Goal: Task Accomplishment & Management: Manage account settings

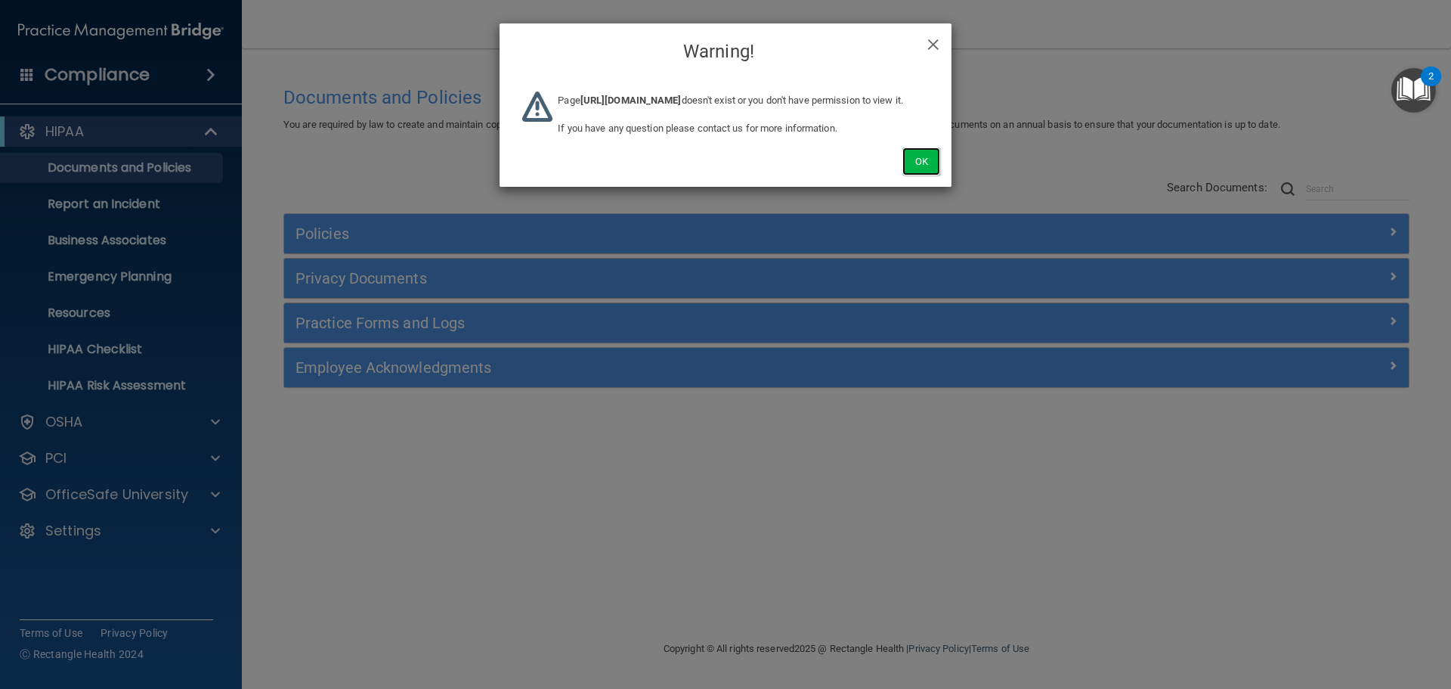
click at [931, 175] on button "Ok" at bounding box center [921, 161] width 38 height 28
click at [896, 167] on div "Ok" at bounding box center [726, 145] width 452 height 84
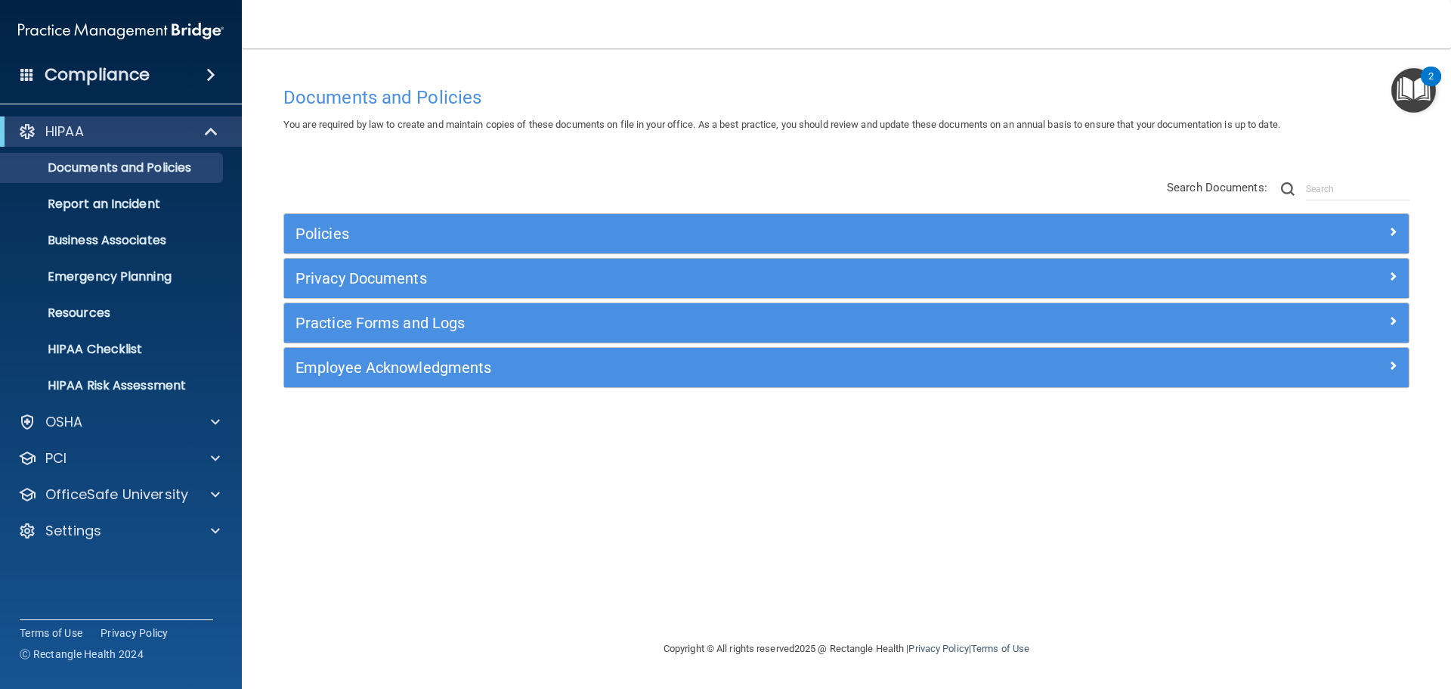
click at [924, 183] on div "Policies Select All (Unselect 0) Unselect All Print Selected (0) Acceptable Use…" at bounding box center [846, 284] width 1149 height 241
click at [181, 522] on div "Settings" at bounding box center [100, 530] width 187 height 18
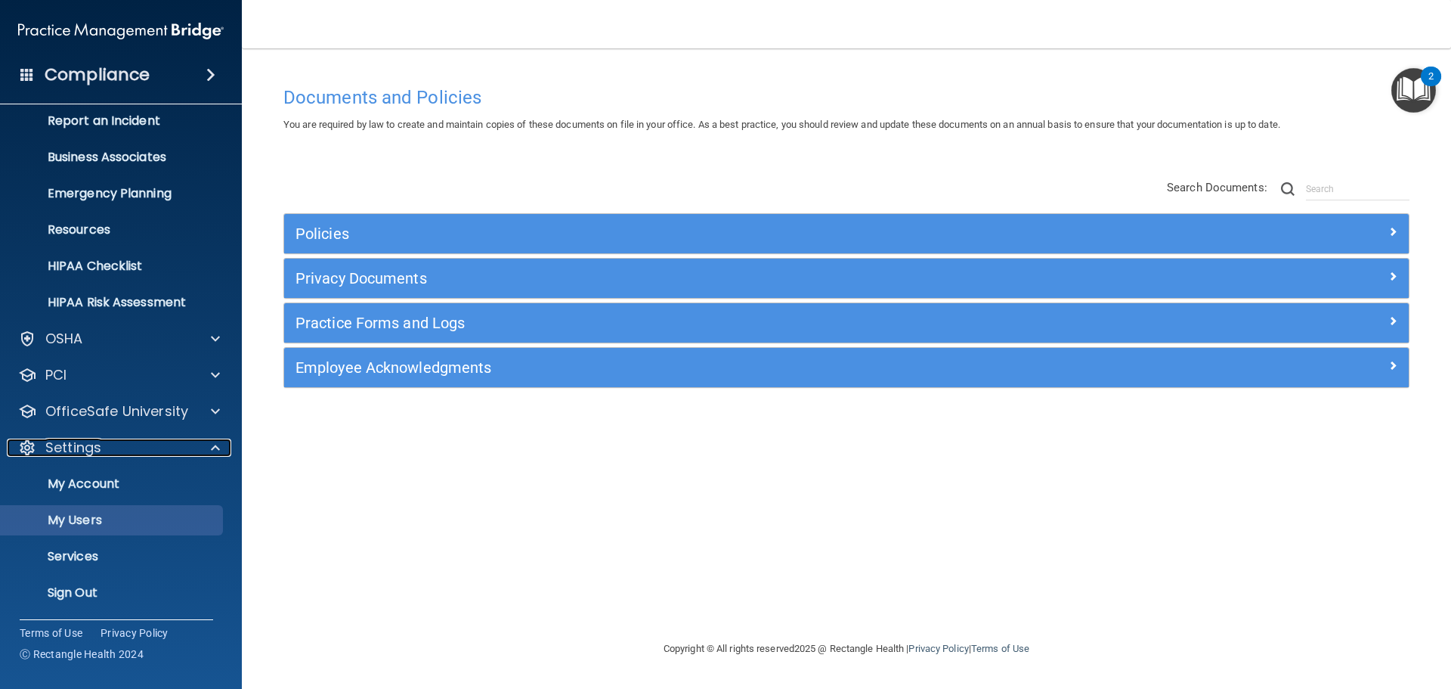
scroll to position [84, 0]
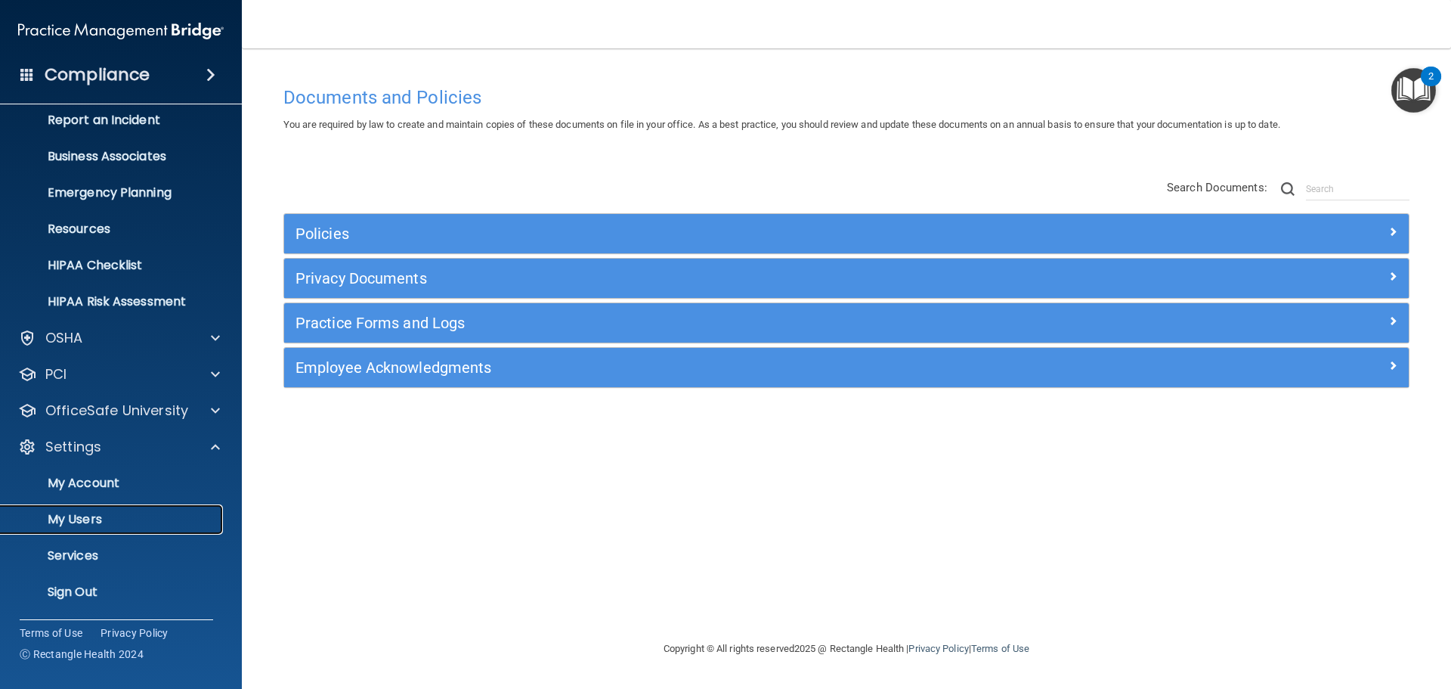
click at [111, 521] on p "My Users" at bounding box center [113, 519] width 206 height 15
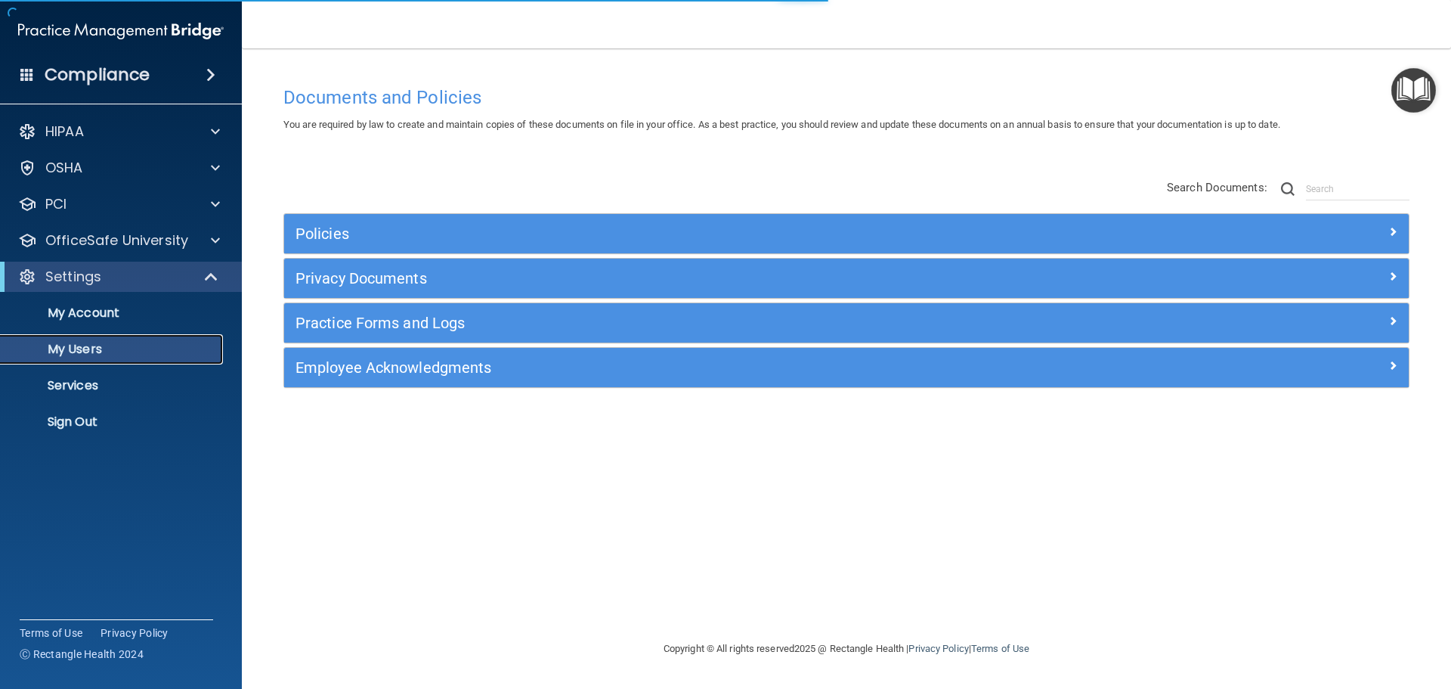
select select "20"
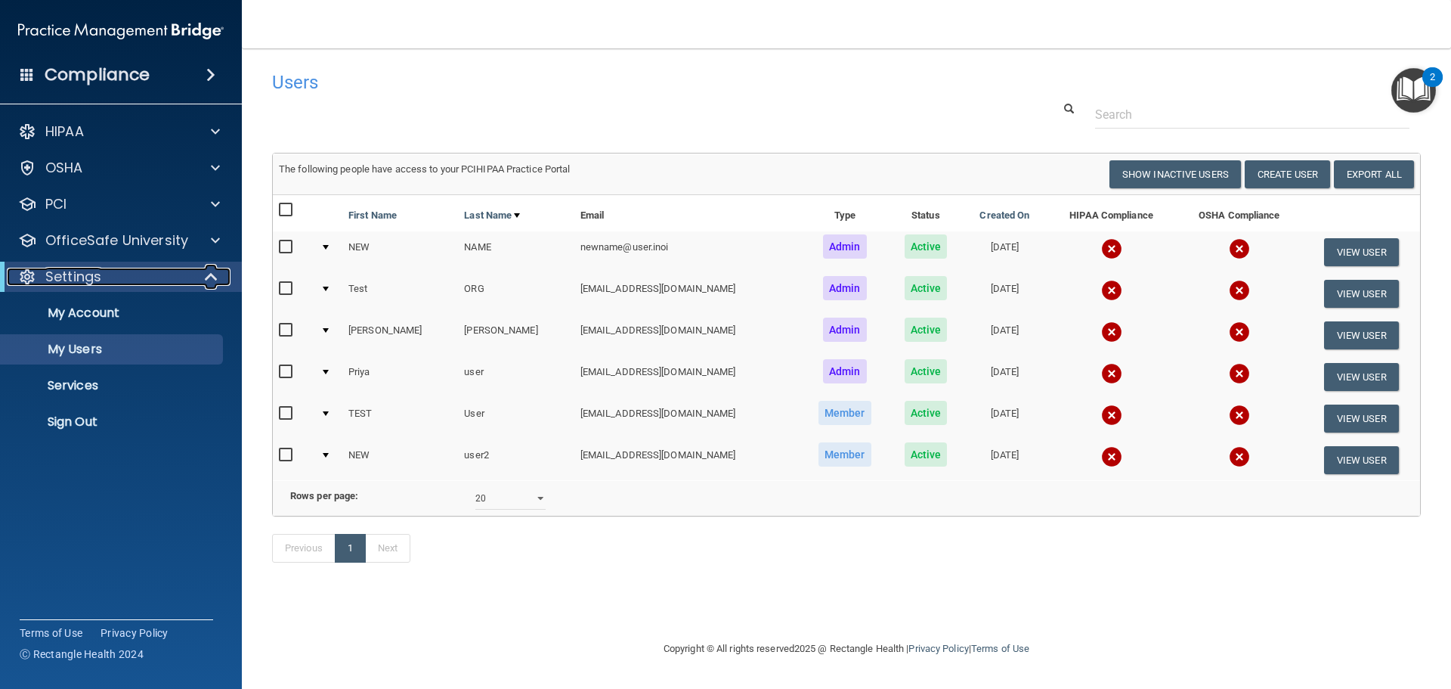
click at [215, 276] on span at bounding box center [212, 277] width 13 height 18
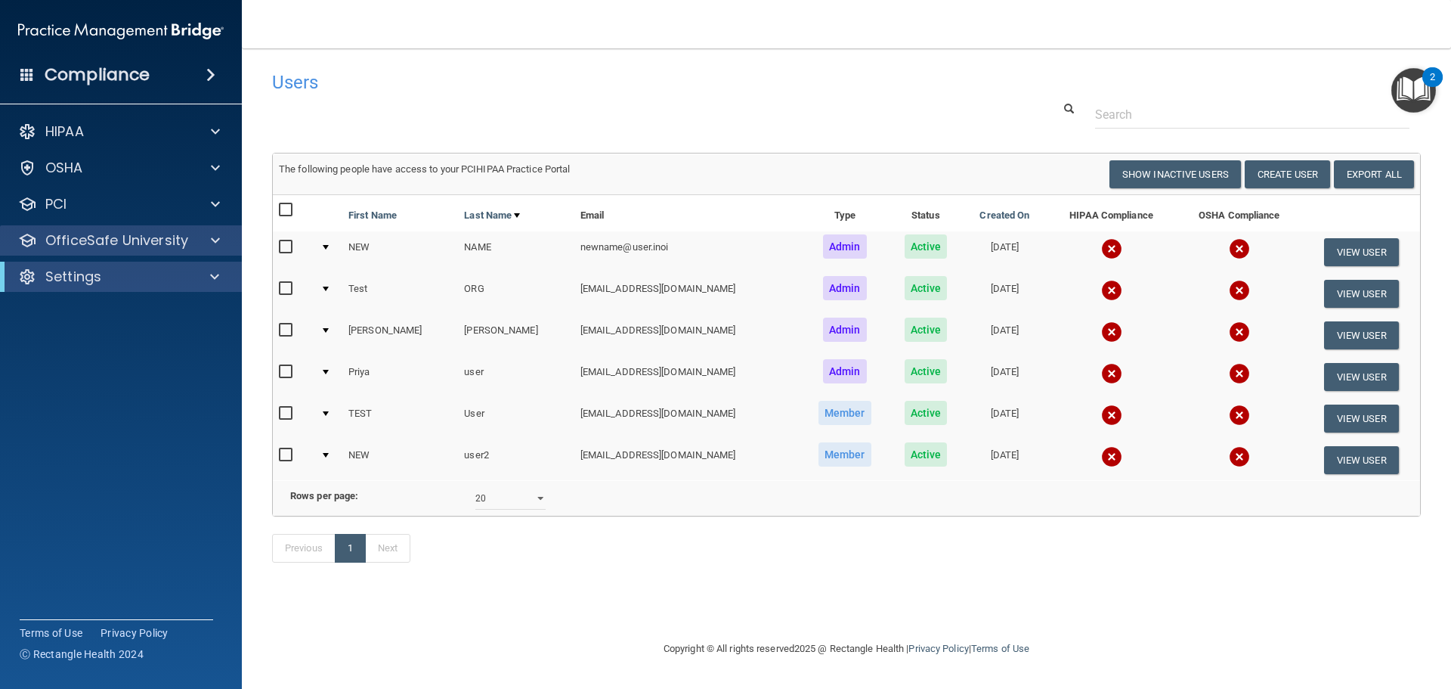
click at [217, 250] on div "OfficeSafe University" at bounding box center [121, 240] width 243 height 30
click at [206, 247] on div at bounding box center [213, 240] width 38 height 18
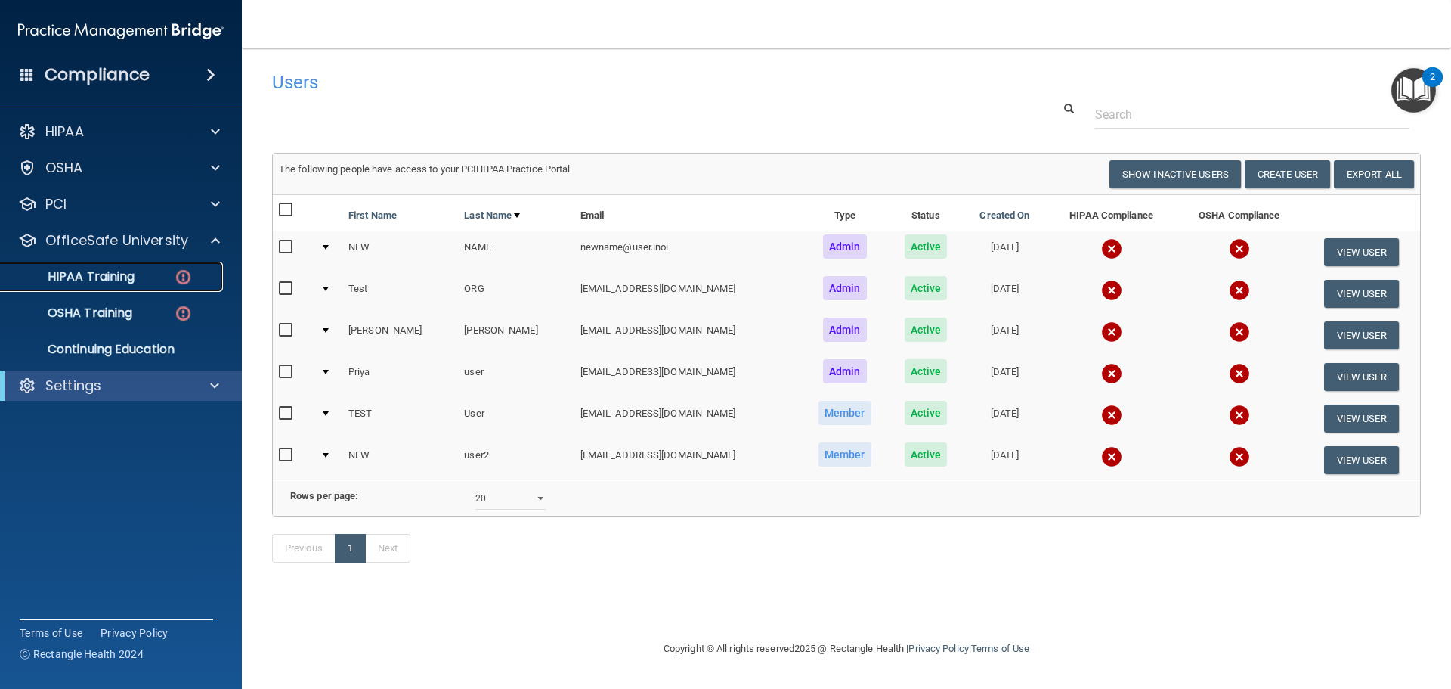
click at [164, 278] on div "HIPAA Training" at bounding box center [113, 276] width 206 height 15
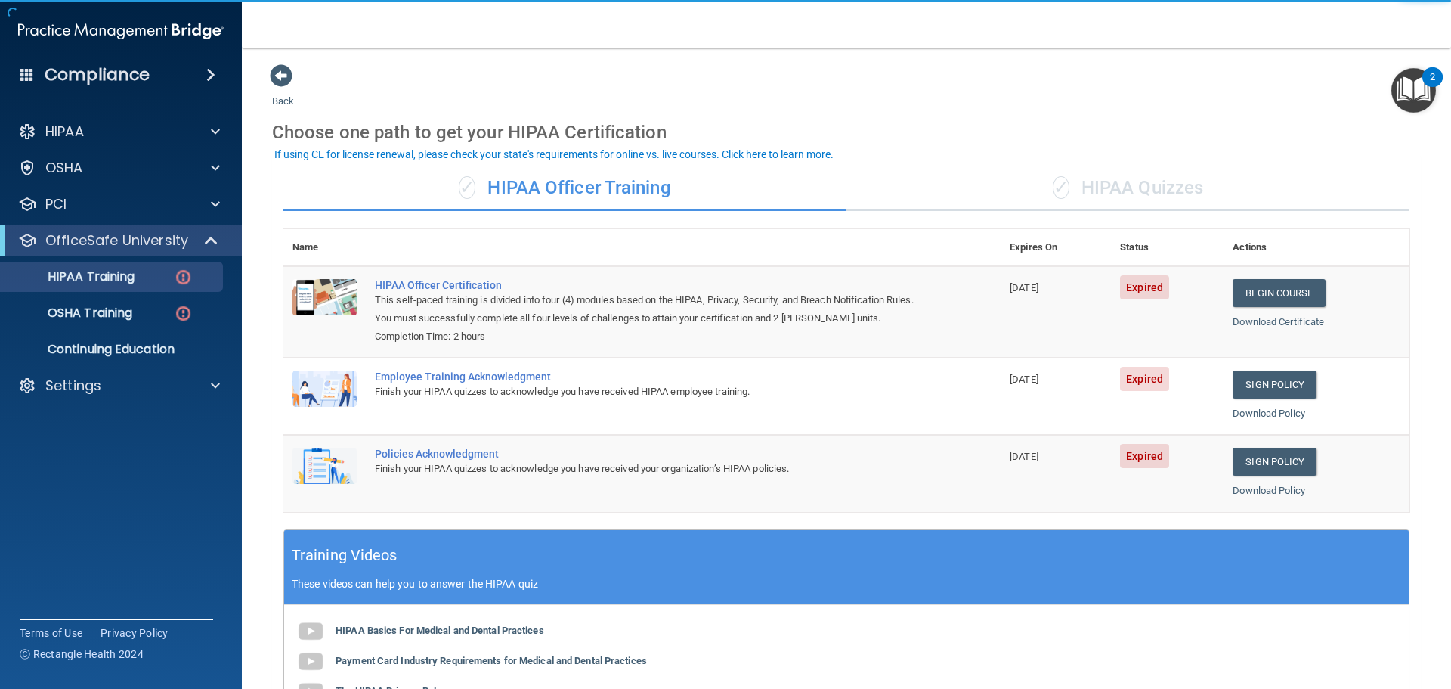
click at [784, 106] on div "Back Choose one path to get your HIPAA Certification ✓ HIPAA Officer Training ✓…" at bounding box center [846, 500] width 1149 height 874
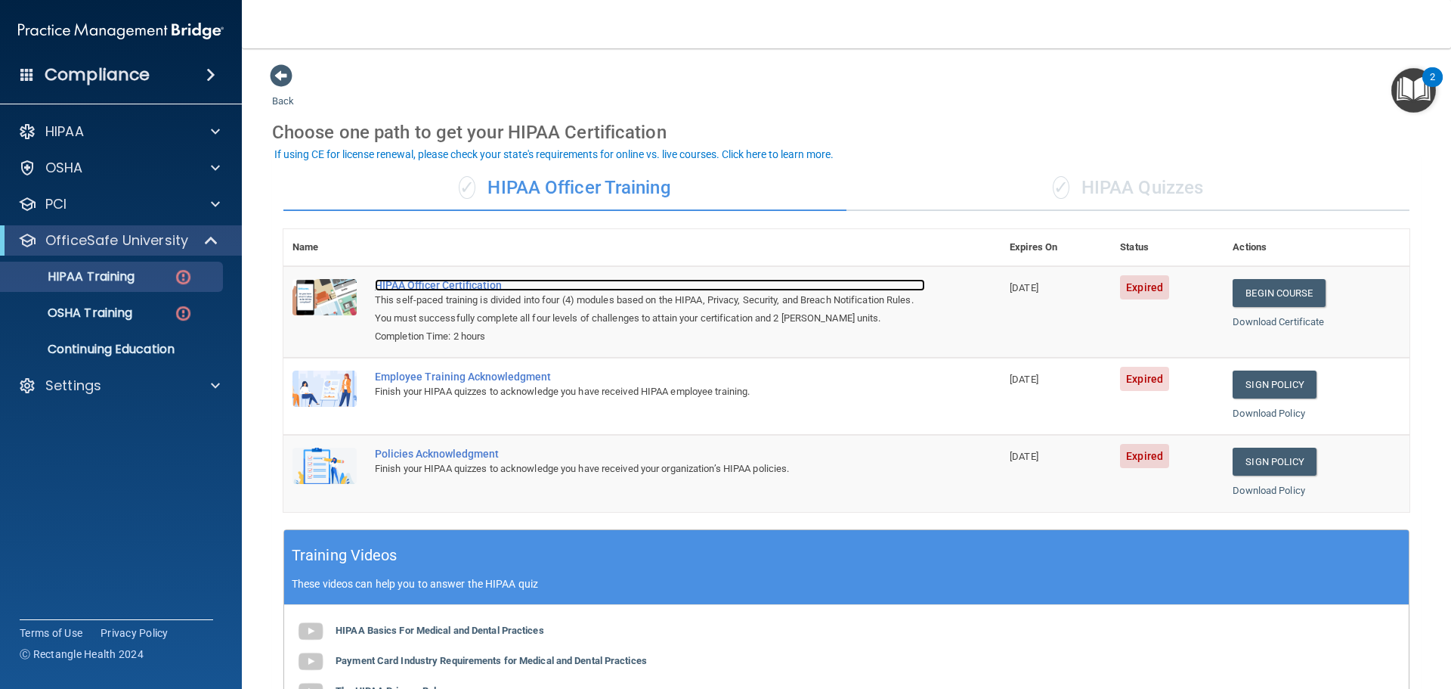
click at [487, 286] on div "HIPAA Officer Certification" at bounding box center [650, 285] width 550 height 12
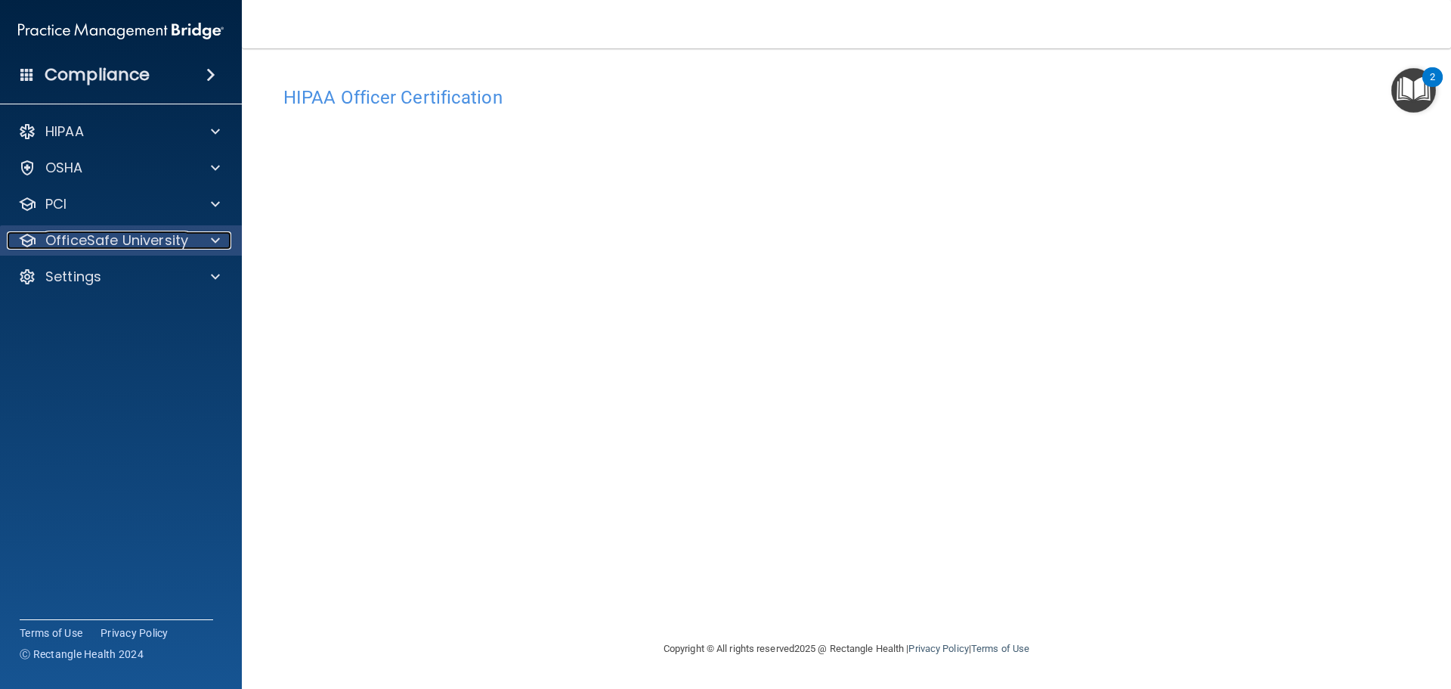
click at [209, 243] on div at bounding box center [213, 240] width 38 height 18
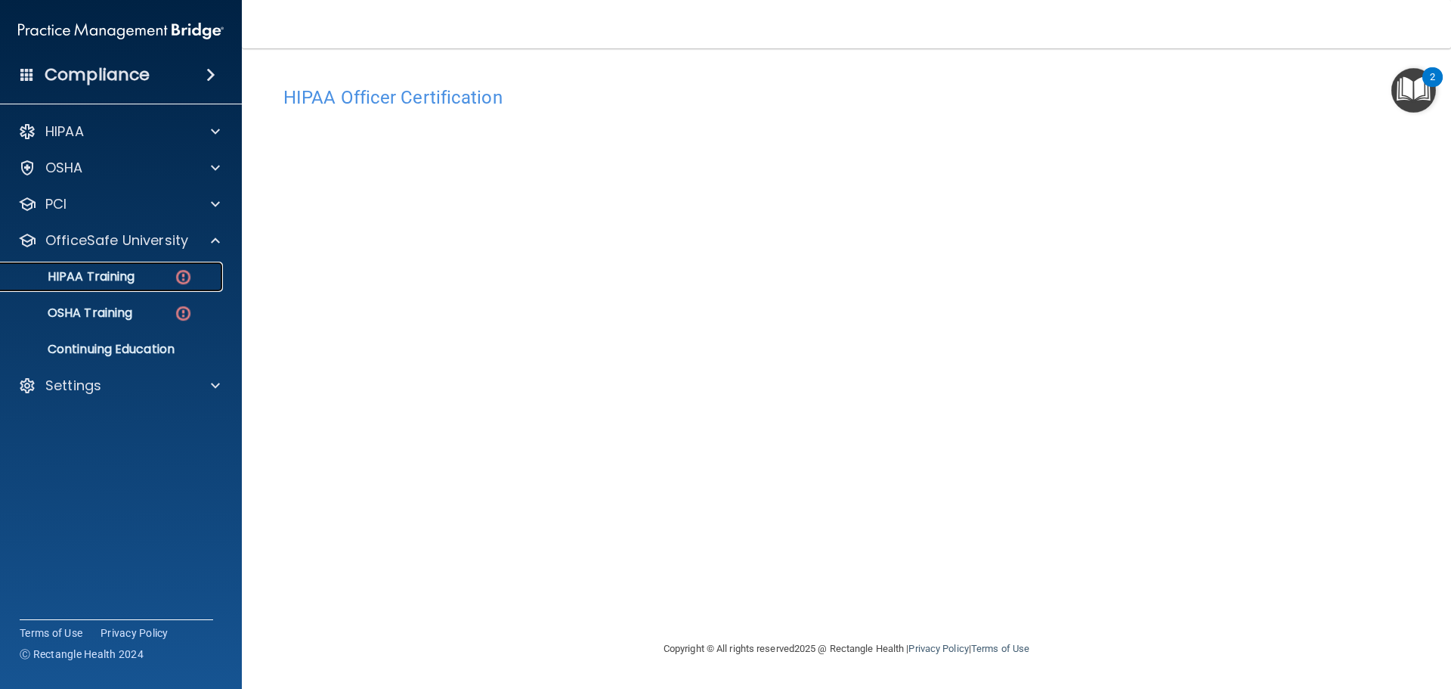
click at [173, 278] on div "HIPAA Training" at bounding box center [113, 276] width 206 height 15
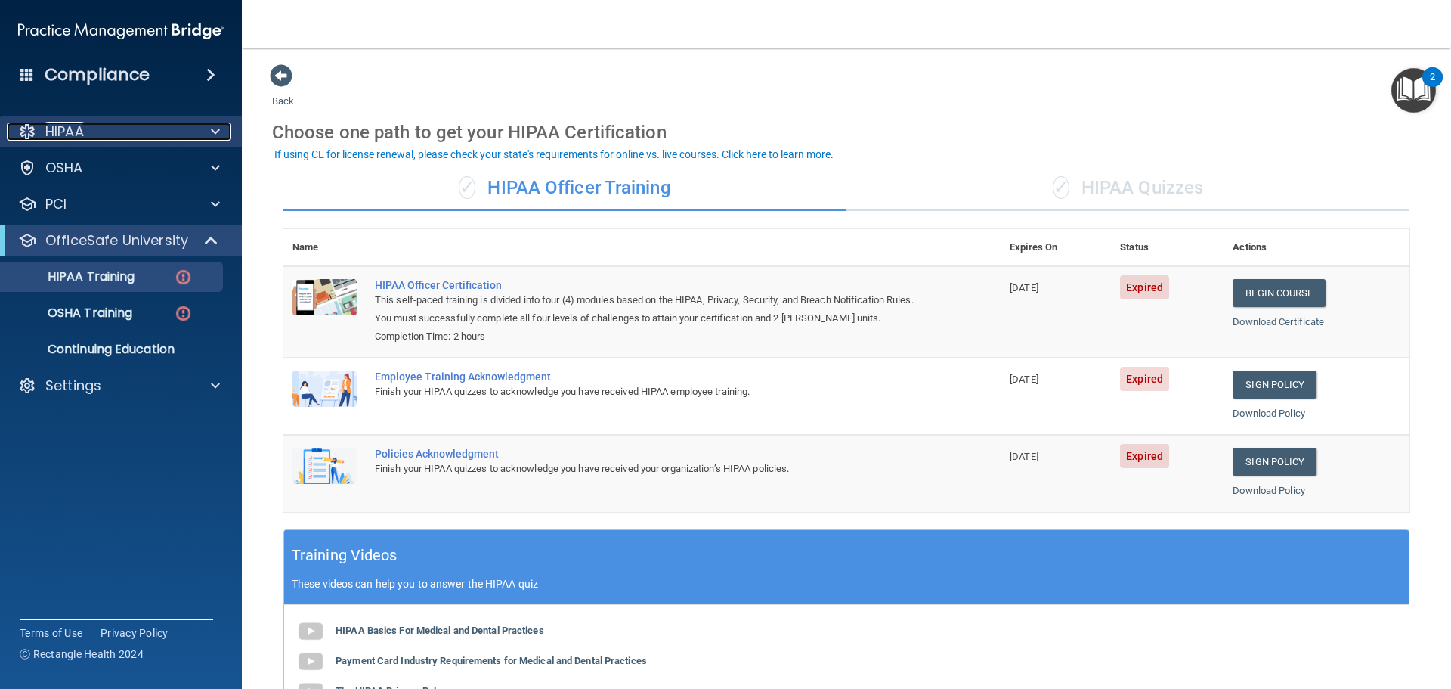
click at [209, 128] on div at bounding box center [213, 131] width 38 height 18
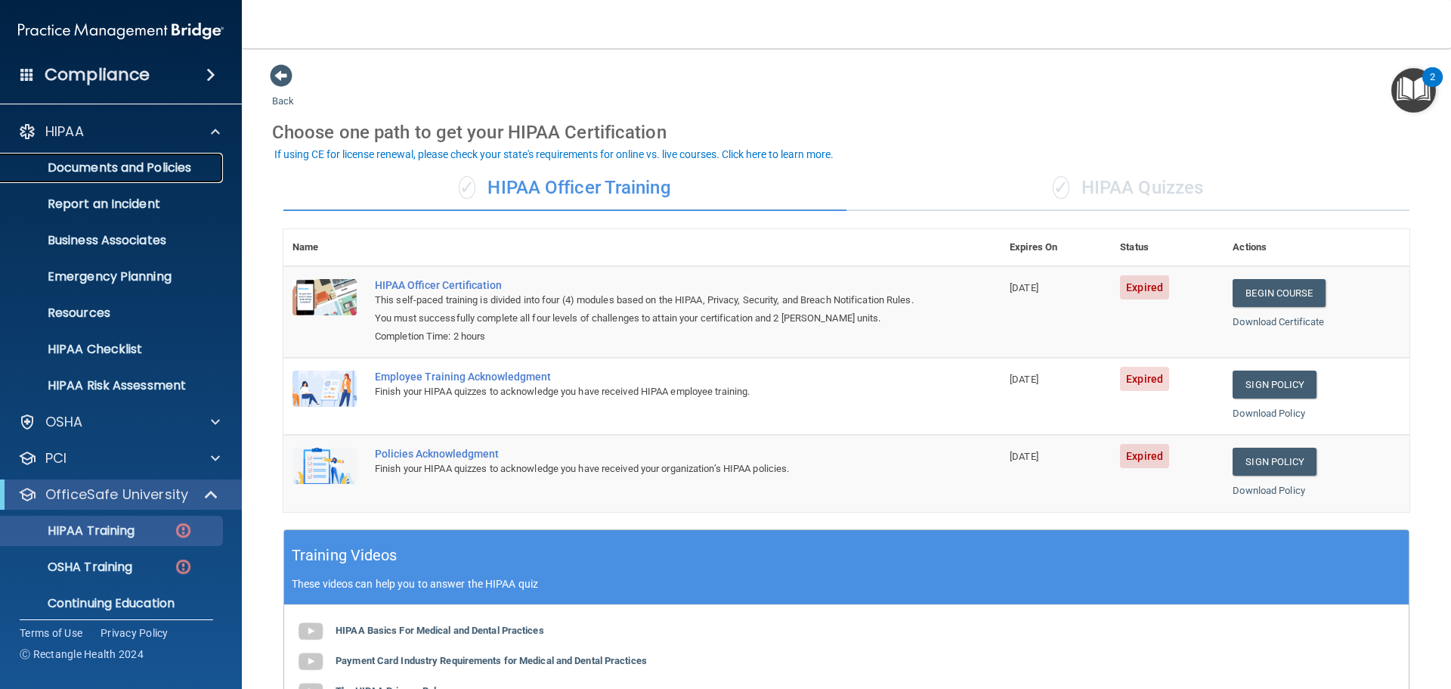
click at [178, 163] on p "Documents and Policies" at bounding box center [113, 167] width 206 height 15
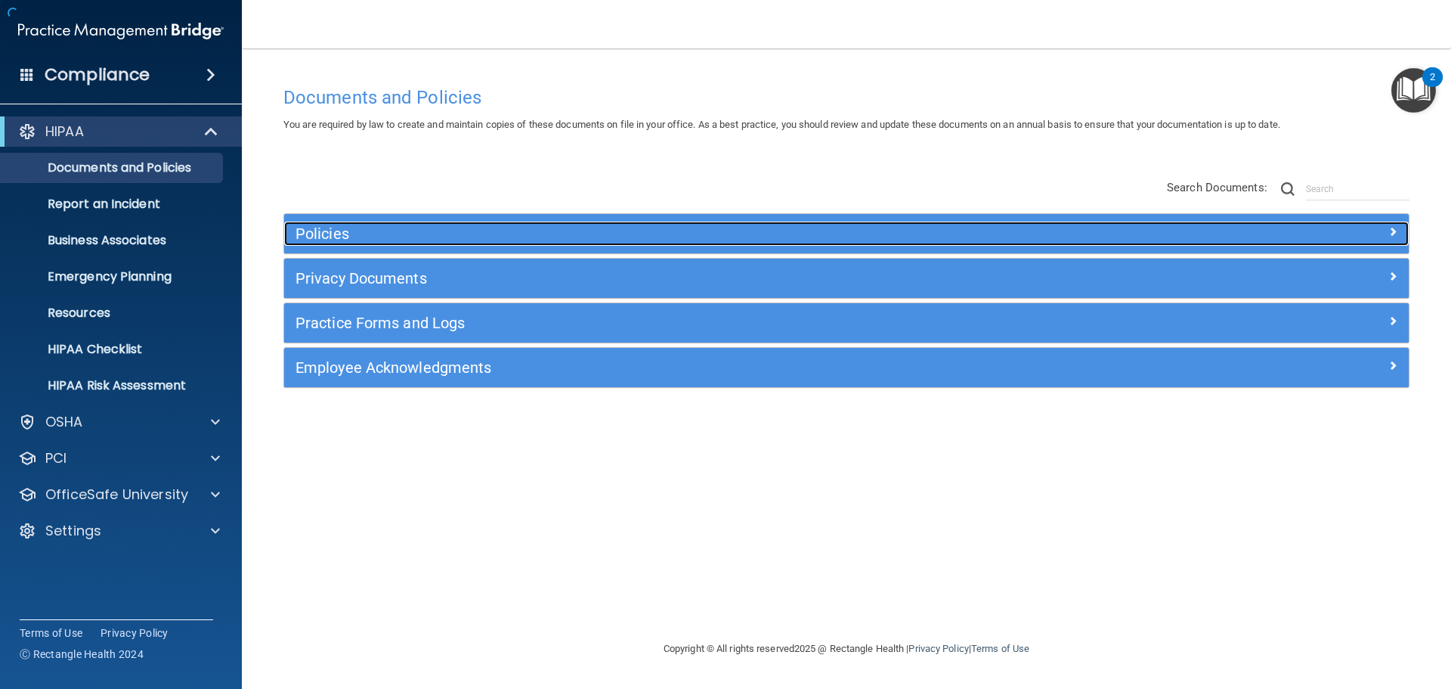
click at [534, 241] on h5 "Policies" at bounding box center [706, 233] width 821 height 17
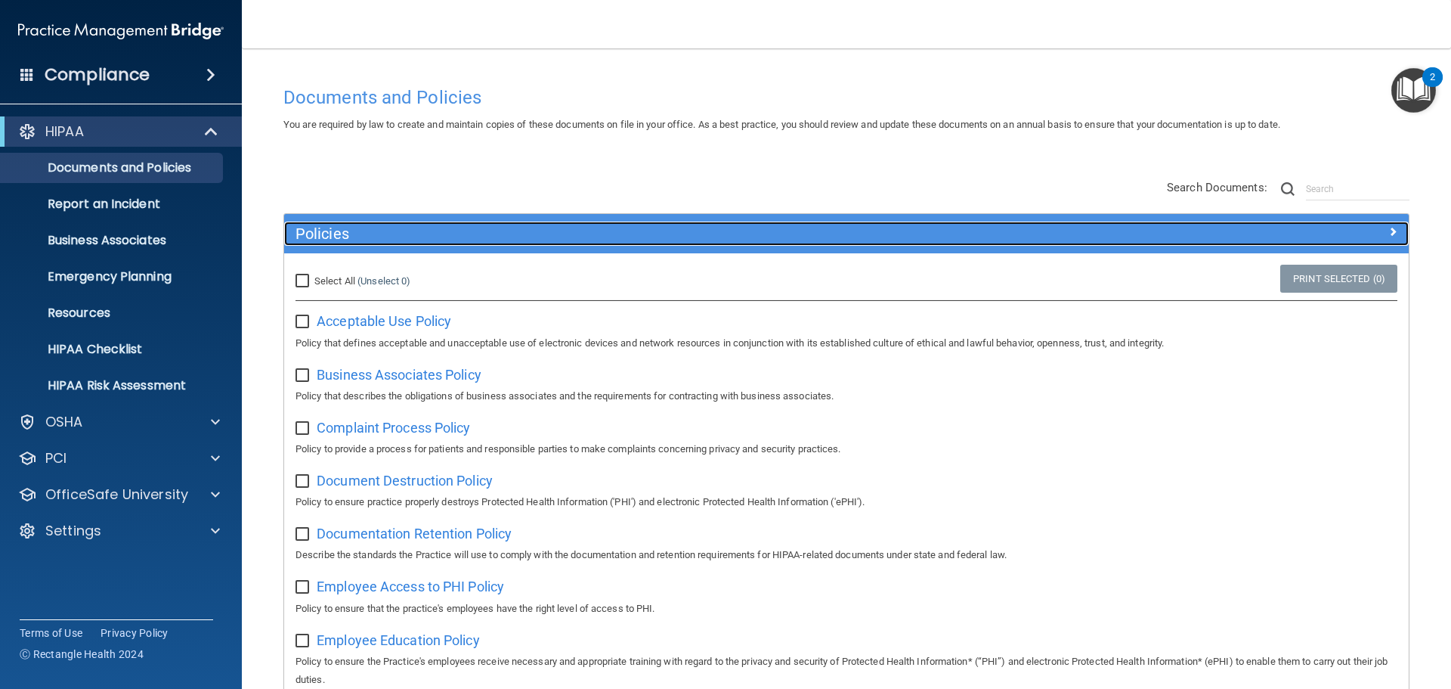
click at [640, 243] on div "Policies" at bounding box center [705, 233] width 843 height 24
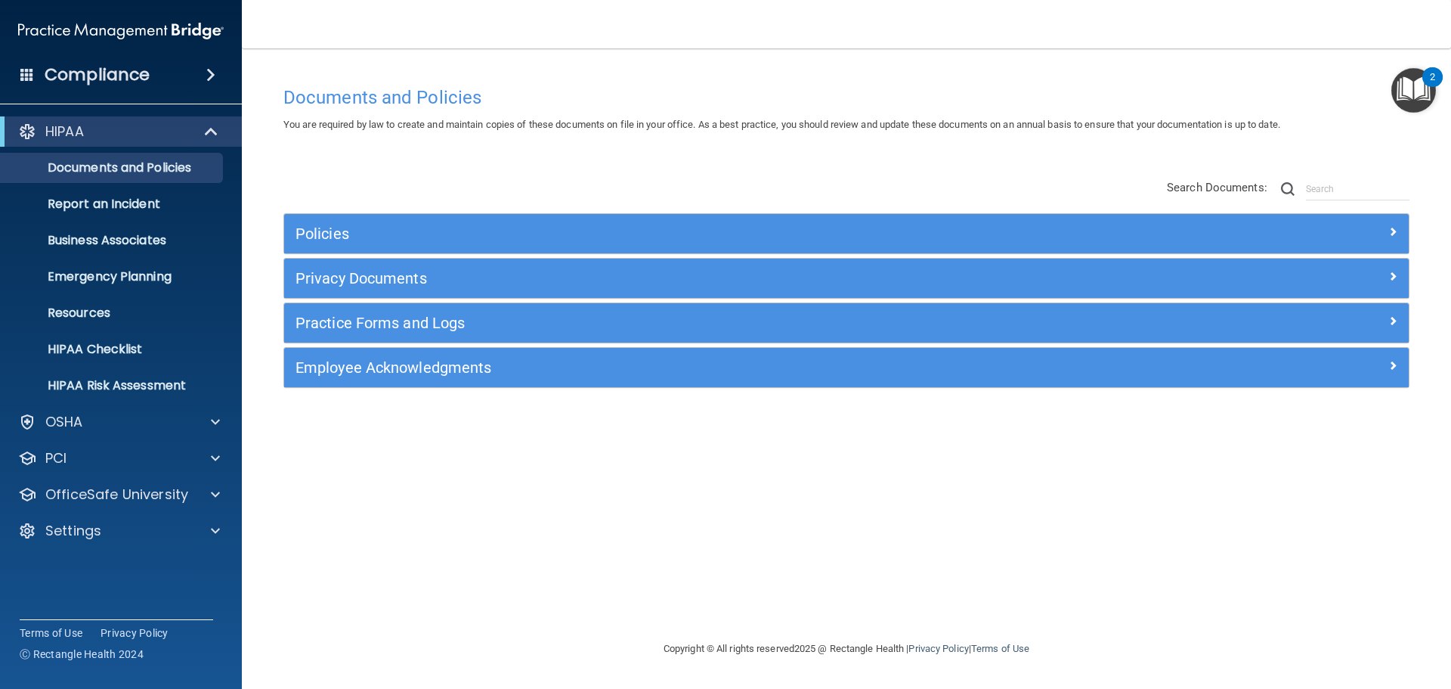
click at [658, 189] on div "Policies Select All (Unselect 0) Unselect All Print Selected (0) Acceptable Use…" at bounding box center [846, 284] width 1149 height 241
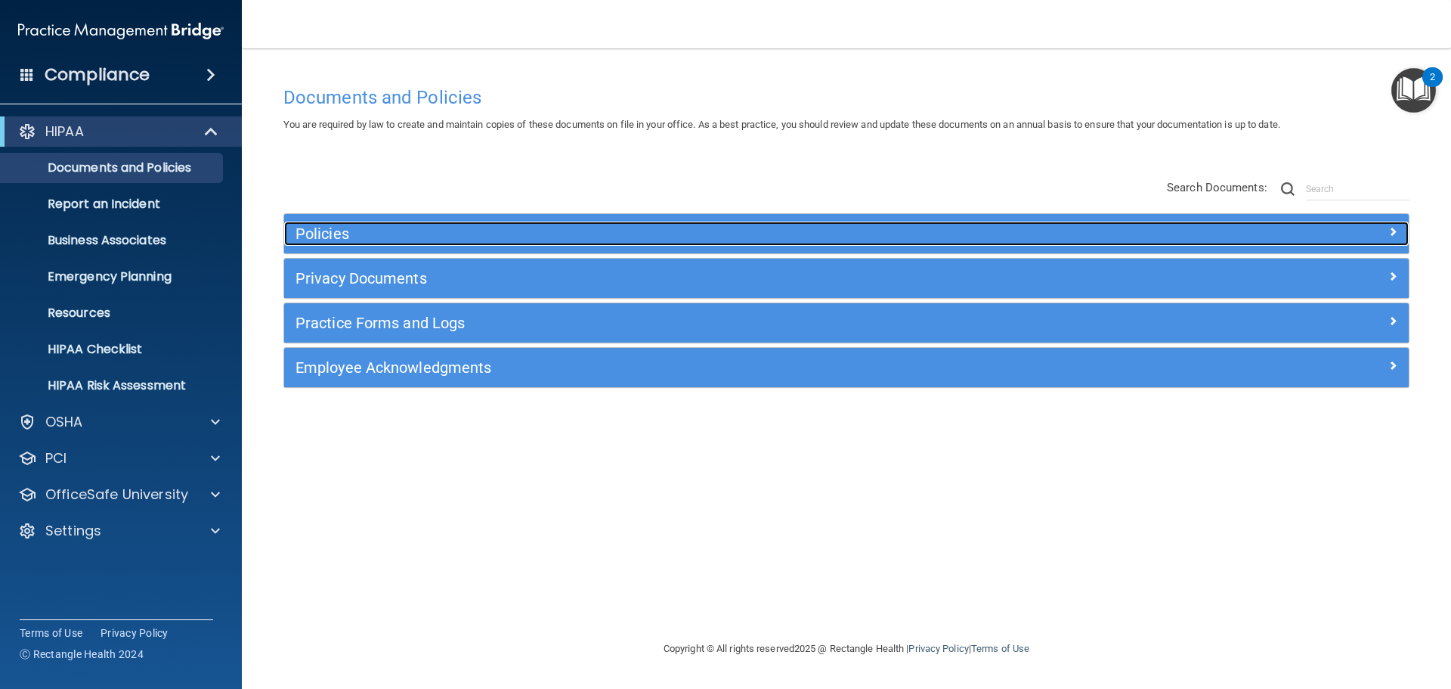
click at [605, 230] on h5 "Policies" at bounding box center [706, 233] width 821 height 17
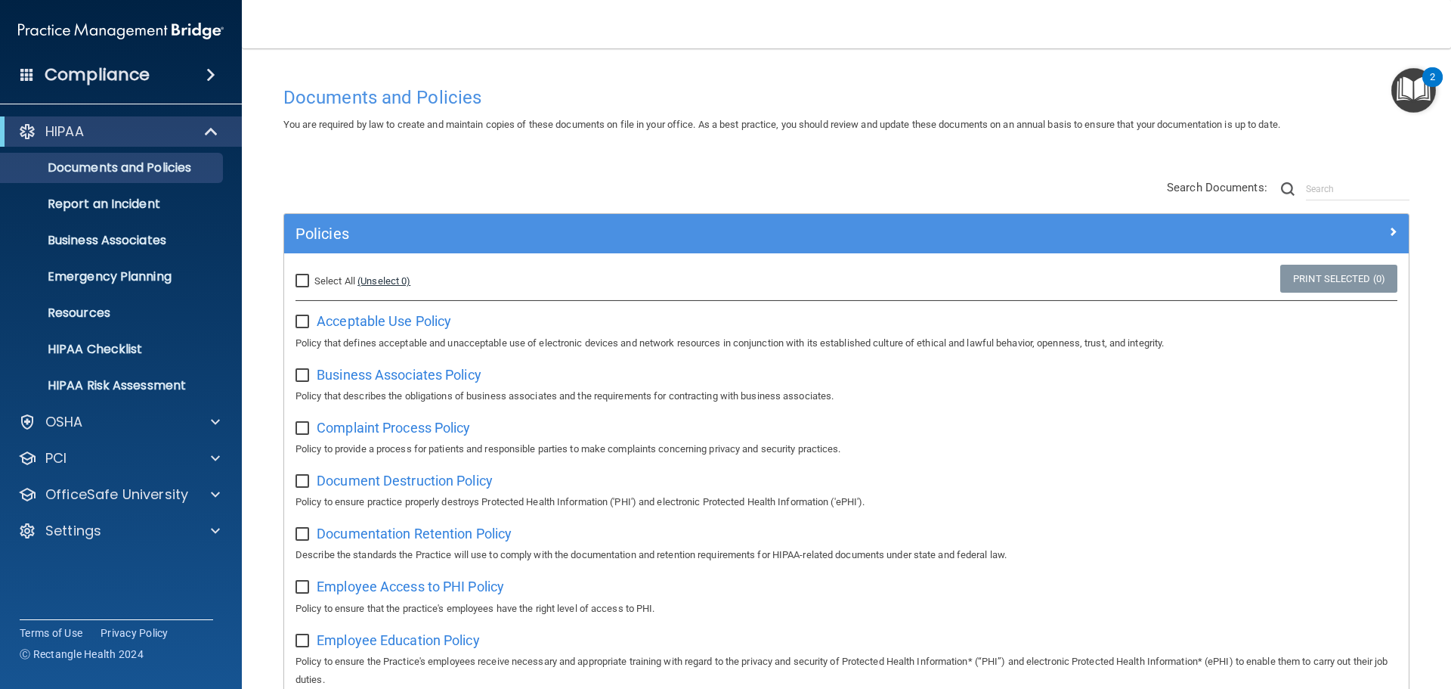
click at [363, 278] on link "(Unselect 0)" at bounding box center [383, 280] width 53 height 11
click at [342, 281] on span "Select All" at bounding box center [334, 280] width 41 height 11
click at [313, 281] on input "Select All (Unselect 0) Unselect All" at bounding box center [304, 281] width 17 height 12
checkbox input "true"
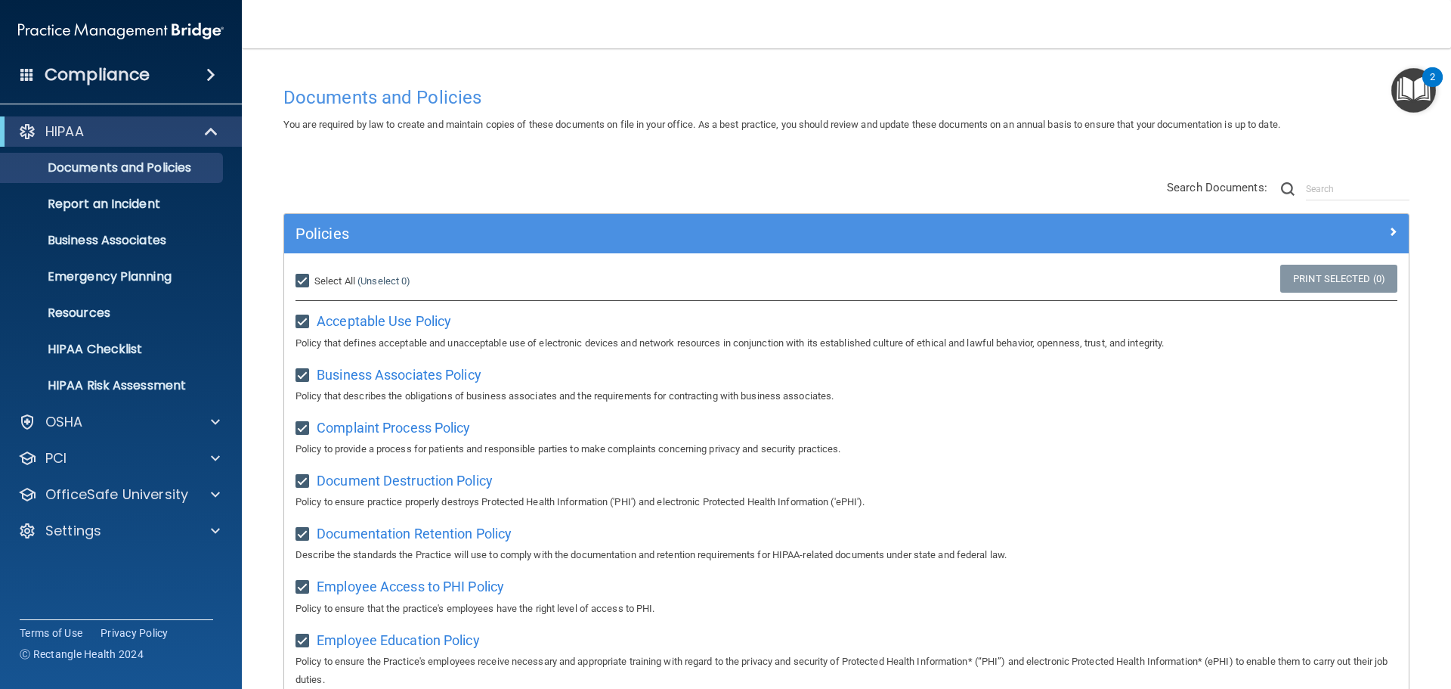
checkbox input "true"
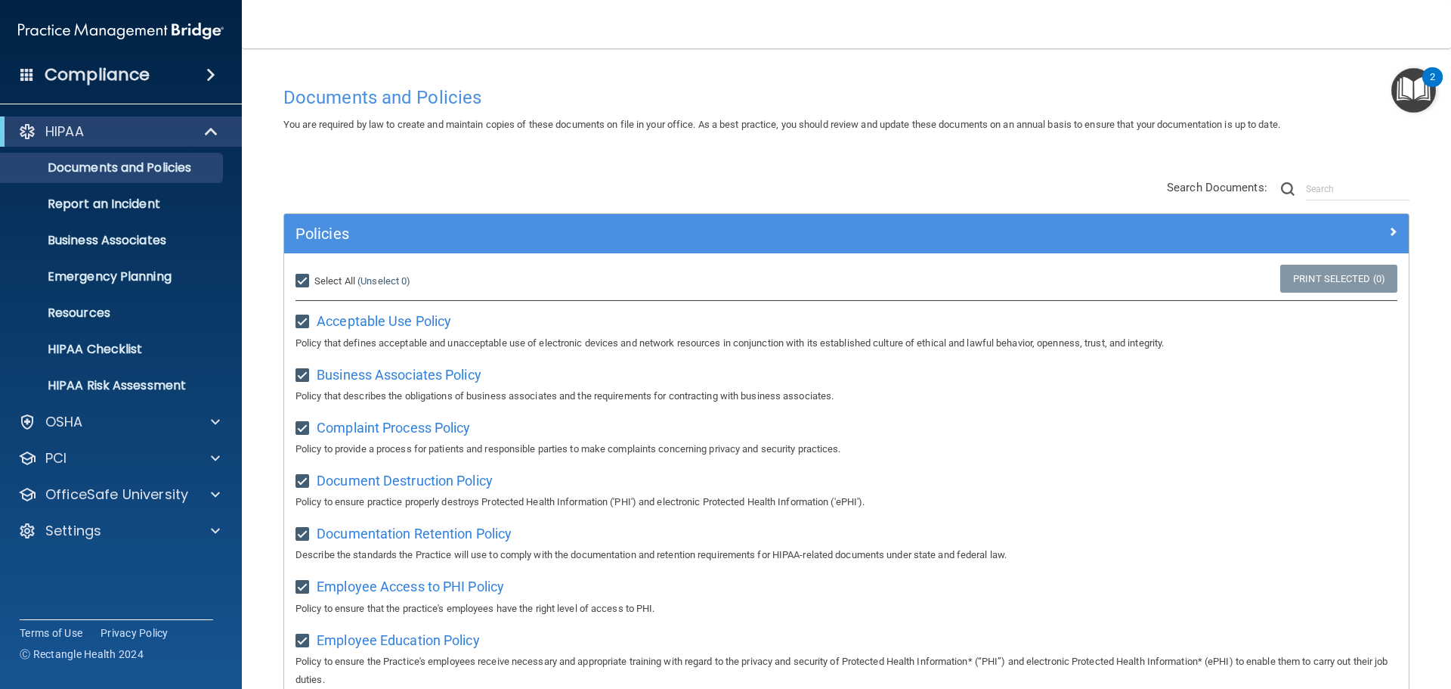
checkbox input "true"
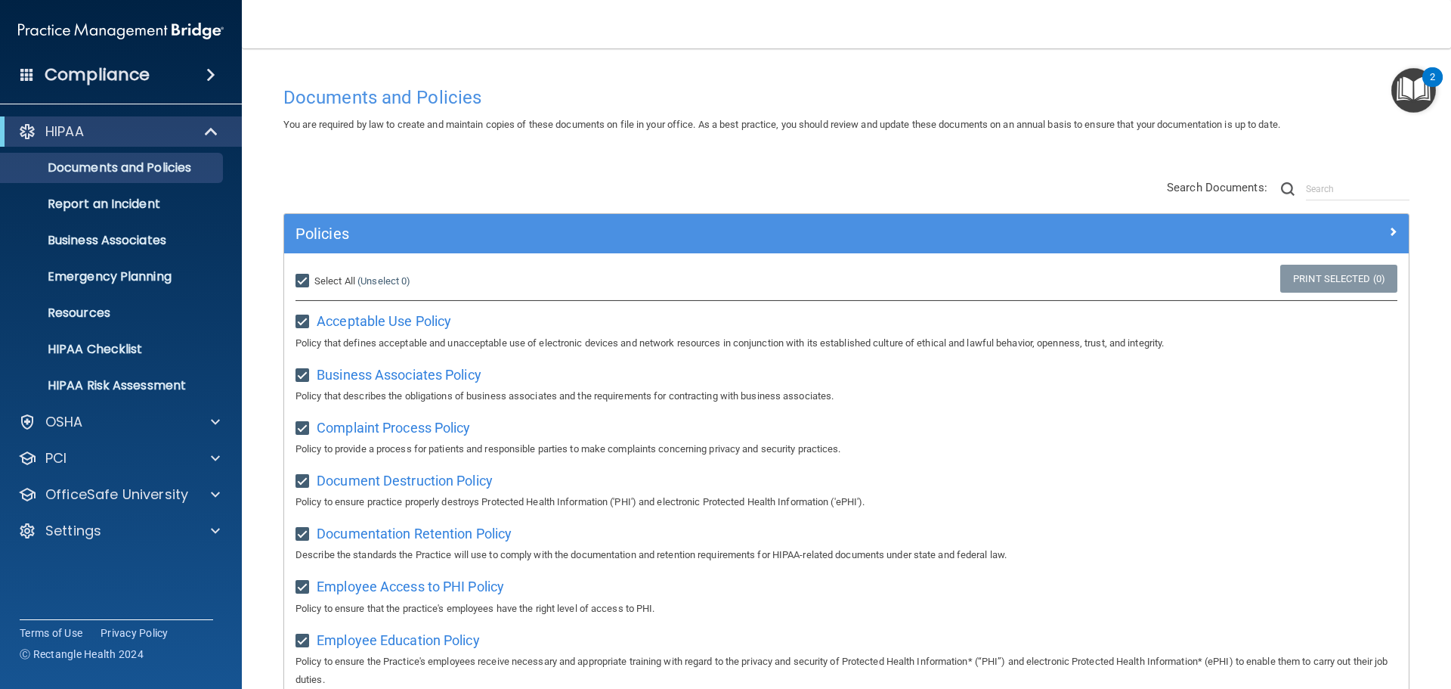
checkbox input "true"
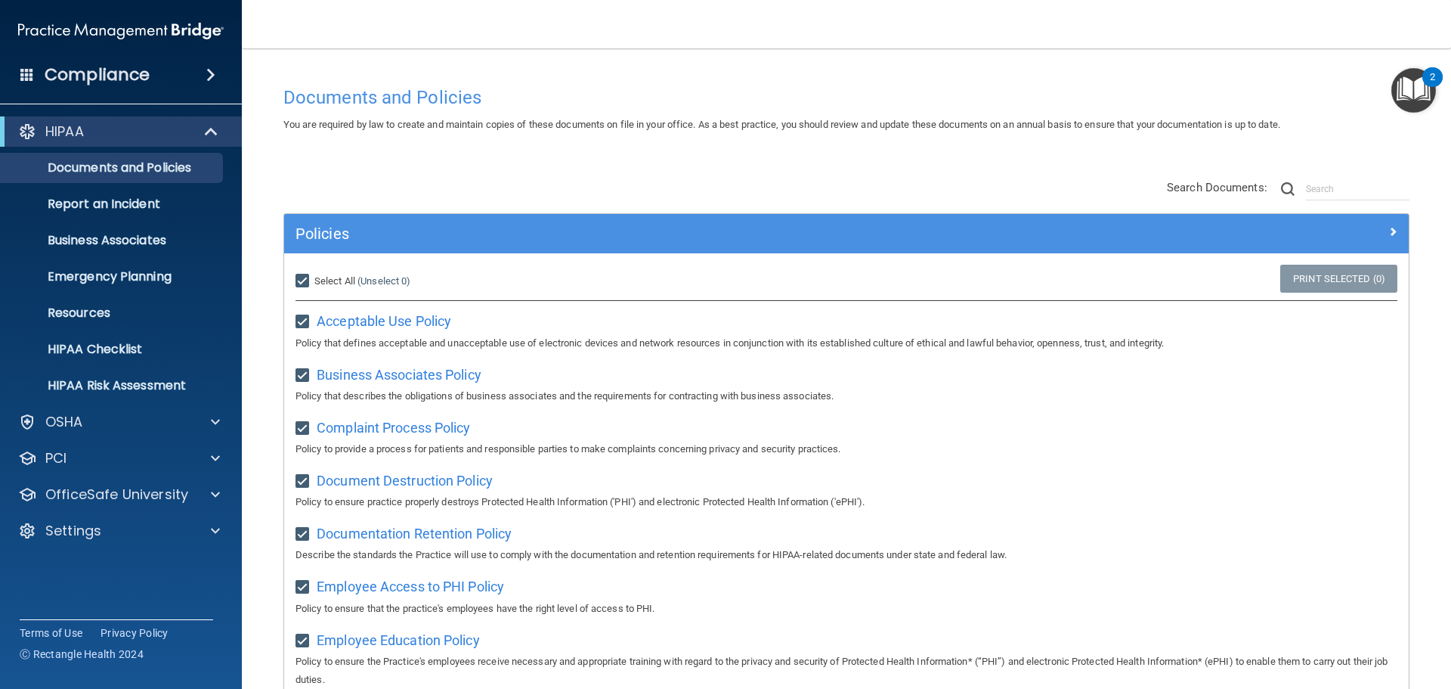
checkbox input "true"
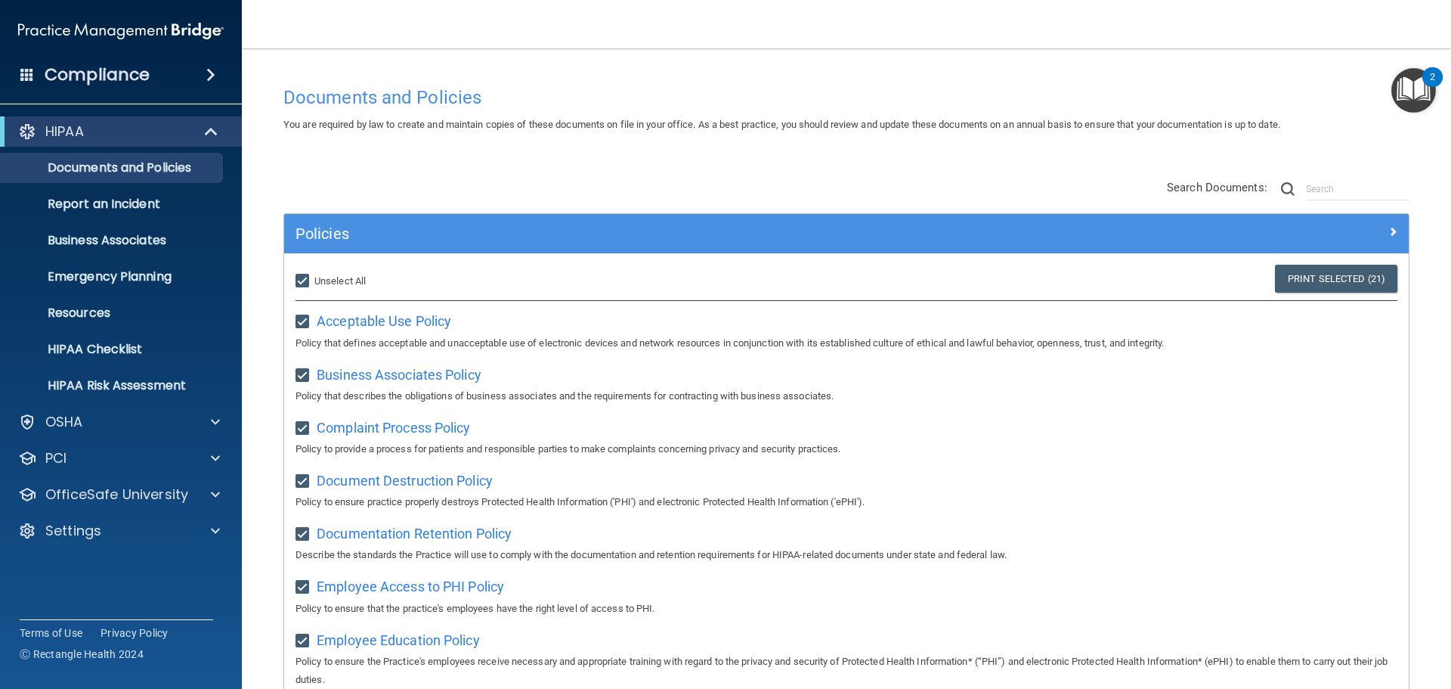
click at [331, 286] on span "Unselect All" at bounding box center [339, 280] width 51 height 11
click at [313, 286] on input "Select All (Unselect 21) Unselect All" at bounding box center [304, 281] width 17 height 12
checkbox input "false"
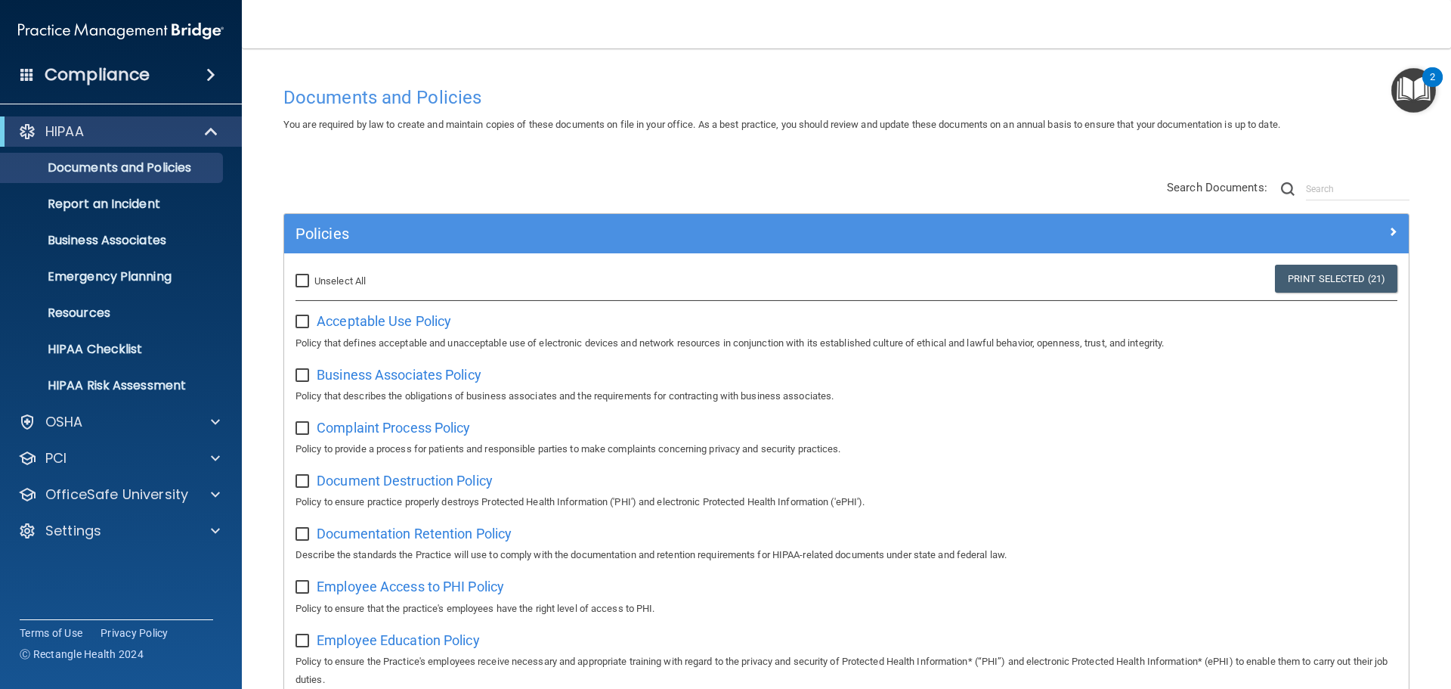
checkbox input "false"
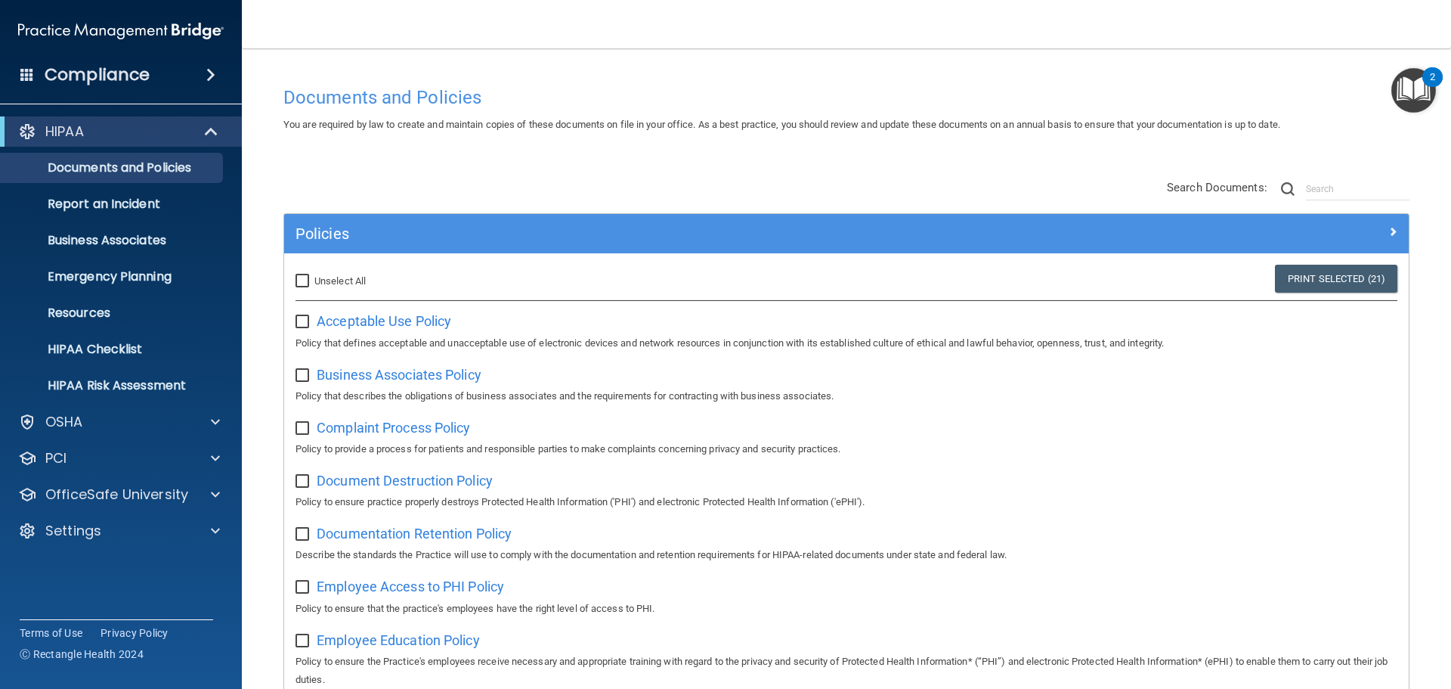
checkbox input "false"
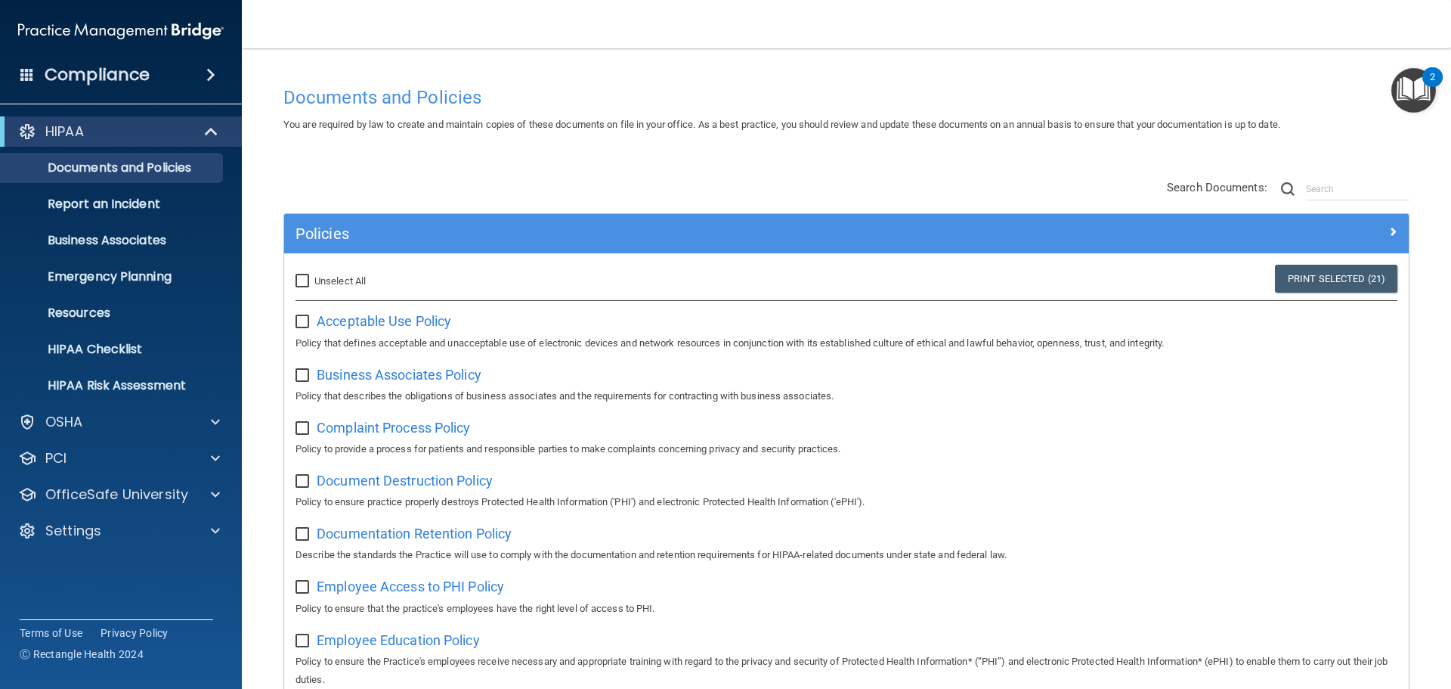
checkbox input "false"
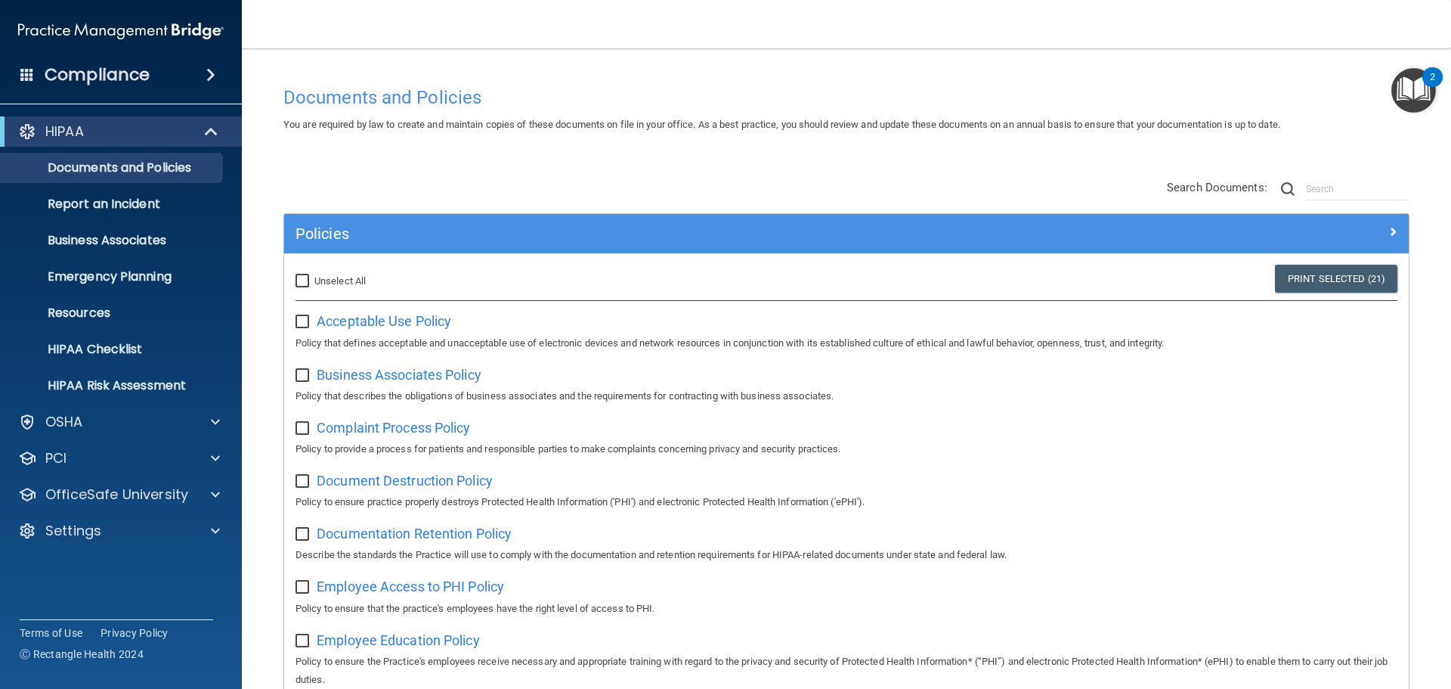
checkbox input "false"
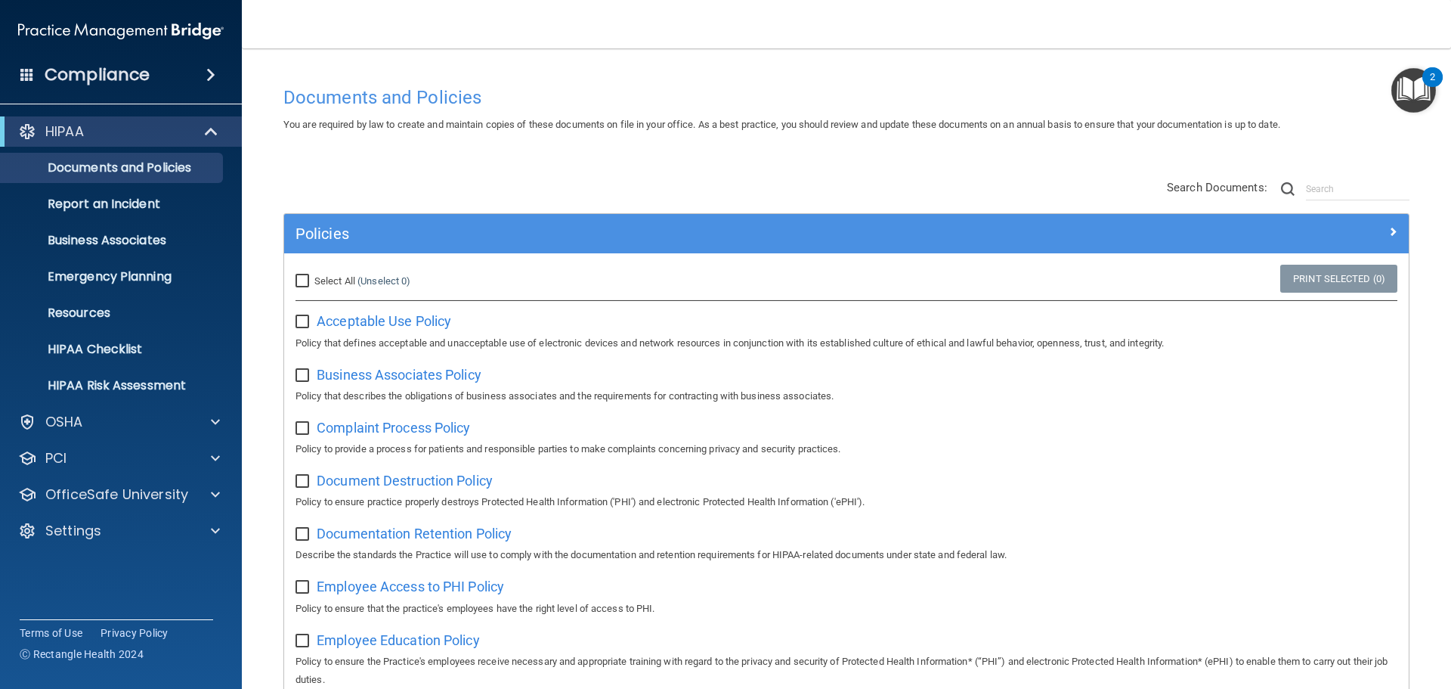
click at [562, 219] on div "Policies" at bounding box center [846, 233] width 1125 height 39
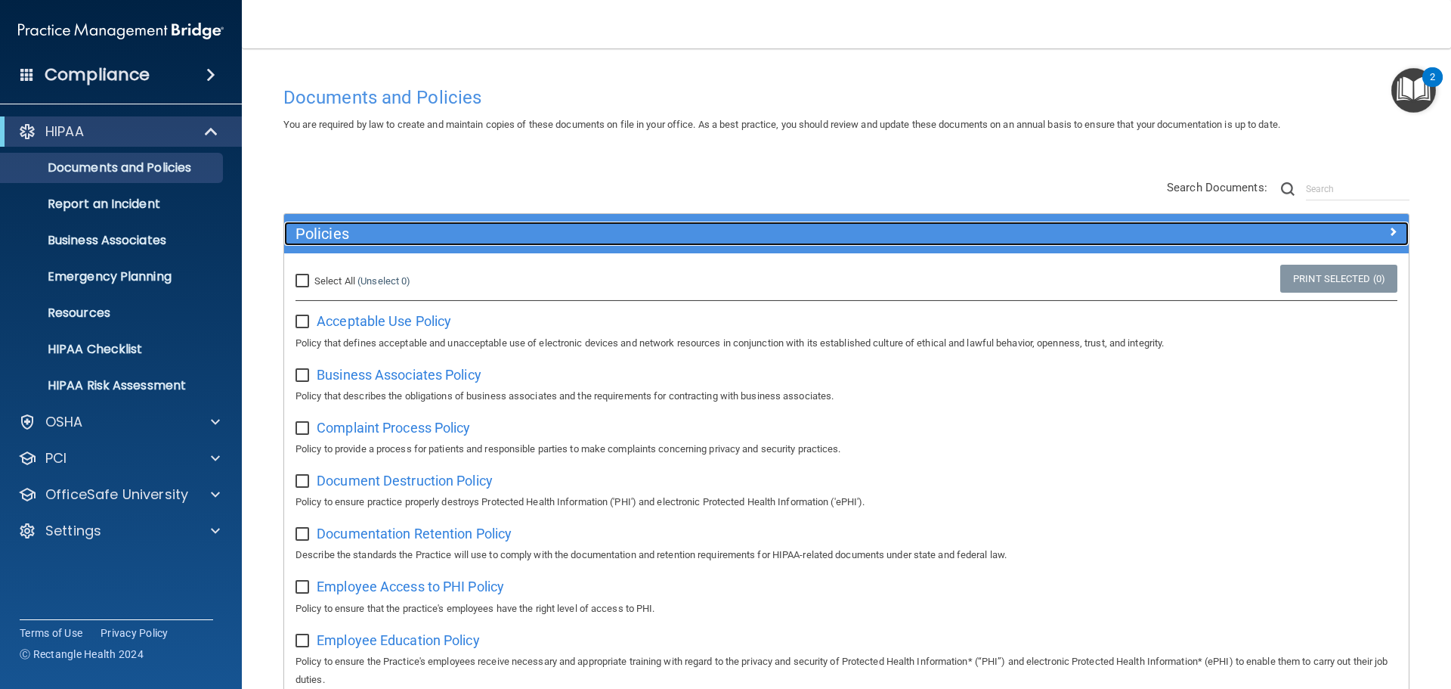
click at [562, 223] on div "Policies" at bounding box center [705, 233] width 843 height 24
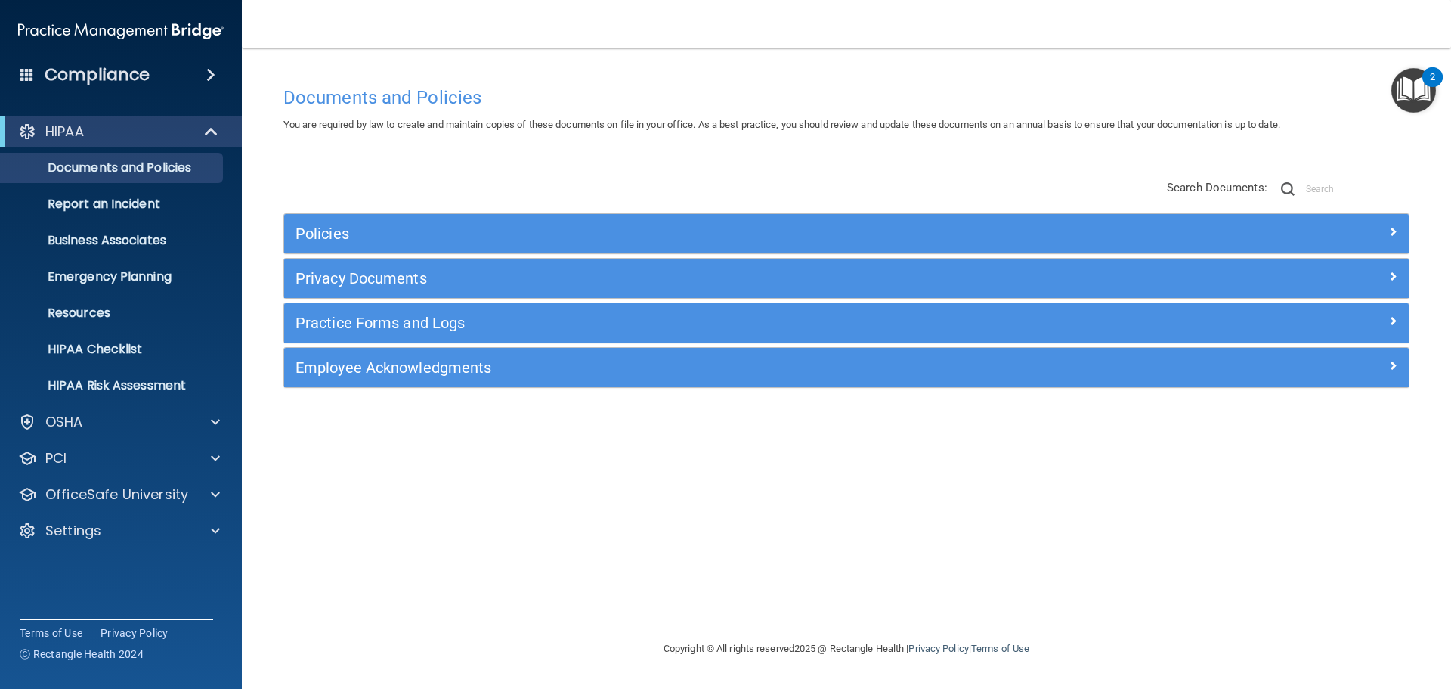
click at [590, 187] on div "Policies Select All (Unselect 0) Unselect All Print Selected (0) Acceptable Use…" at bounding box center [846, 284] width 1149 height 241
